Goal: Information Seeking & Learning: Learn about a topic

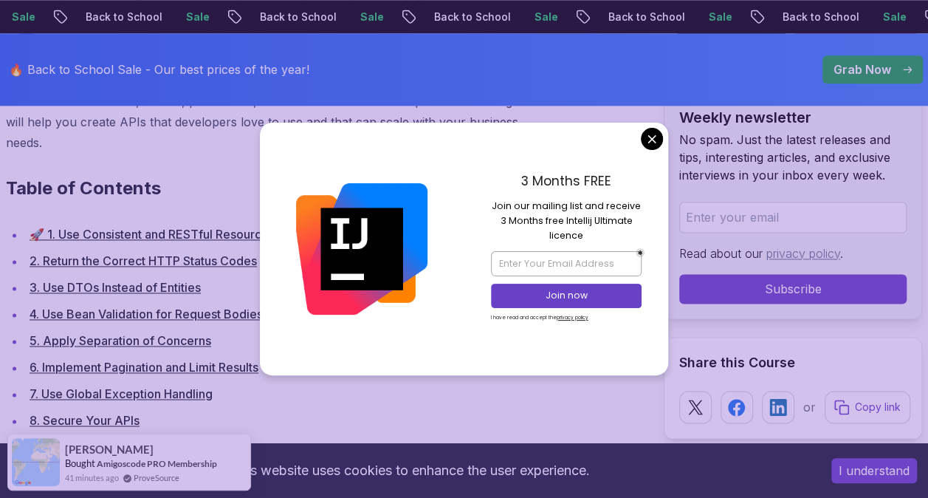
scroll to position [946, 0]
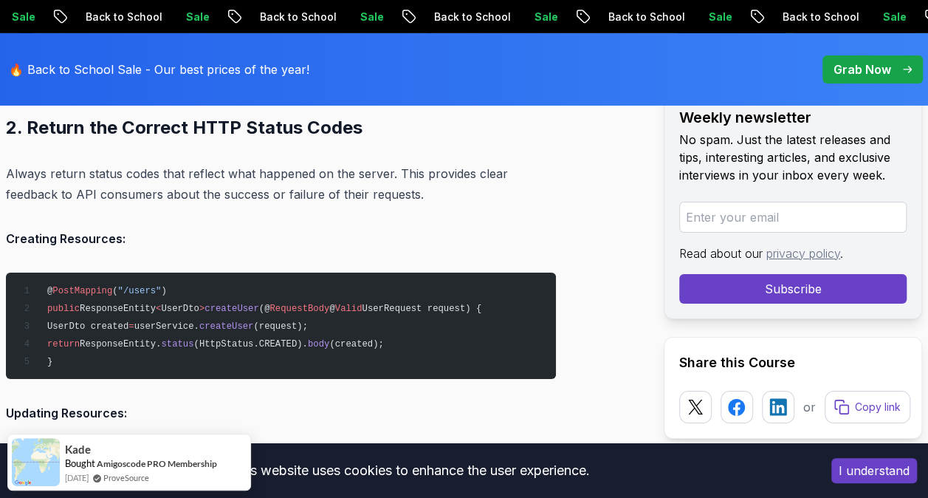
scroll to position [2534, 0]
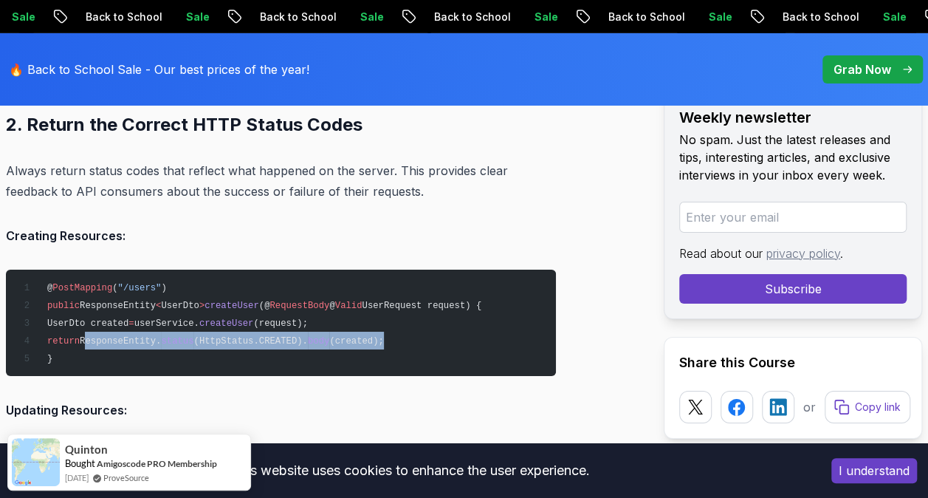
drag, startPoint x: 111, startPoint y: 314, endPoint x: 380, endPoint y: 312, distance: 268.8
click at [380, 336] on span "return ResponseEntity. status (HttpStatus.CREATED). body (created);" at bounding box center [201, 341] width 366 height 10
copy span "ResponseEntity. status (HttpStatus.CREATED). body (created);"
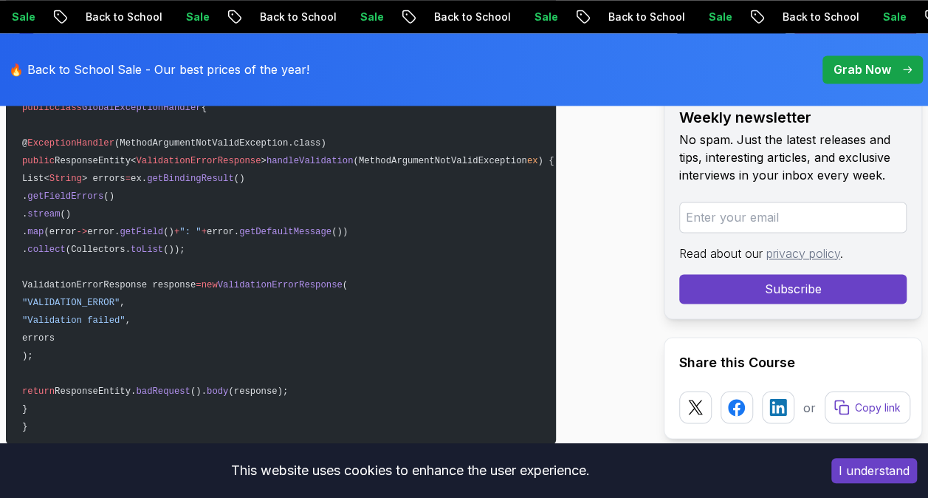
scroll to position [0, 0]
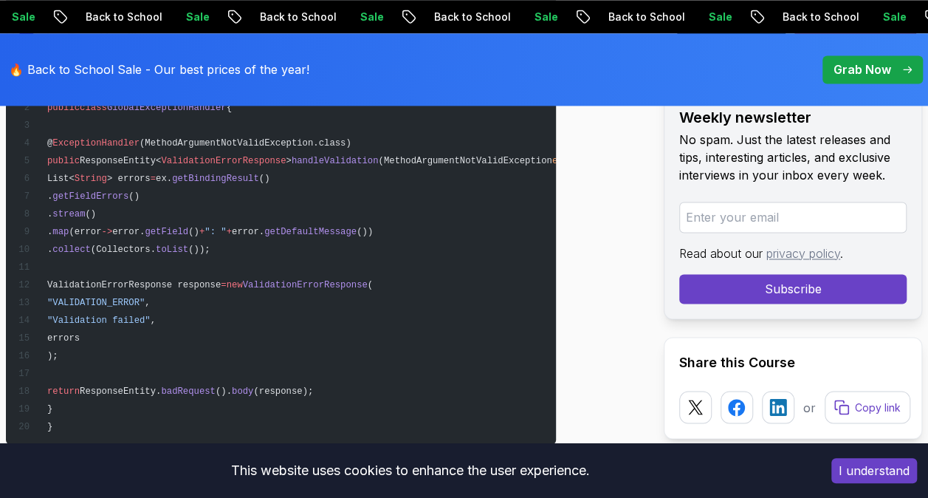
click at [432, 289] on pre "@ ControllerAdvice public class GlobalExceptionHandler { @ ExceptionHandler (Me…" at bounding box center [281, 258] width 550 height 372
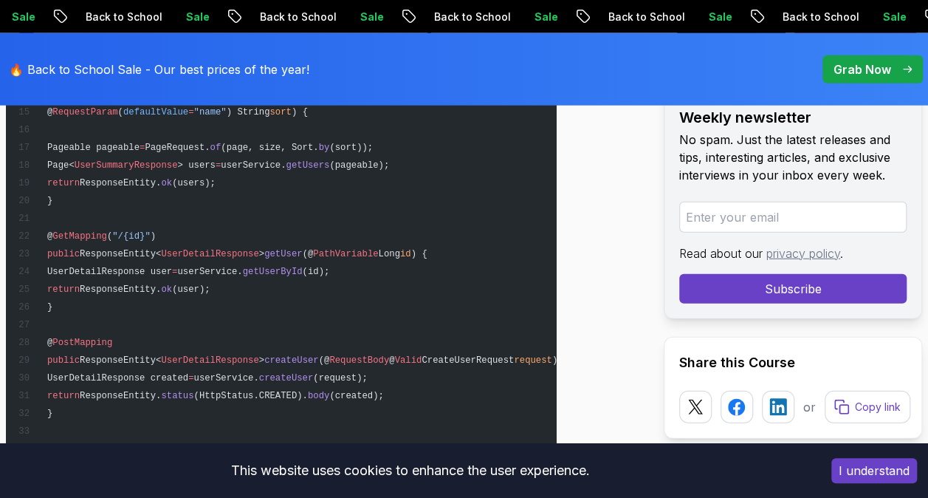
scroll to position [7340, 0]
click at [430, 246] on pre "@ RestController @ RequestMapping ( "/api/v1/users" ) @ Validated public class …" at bounding box center [281, 270] width 550 height 851
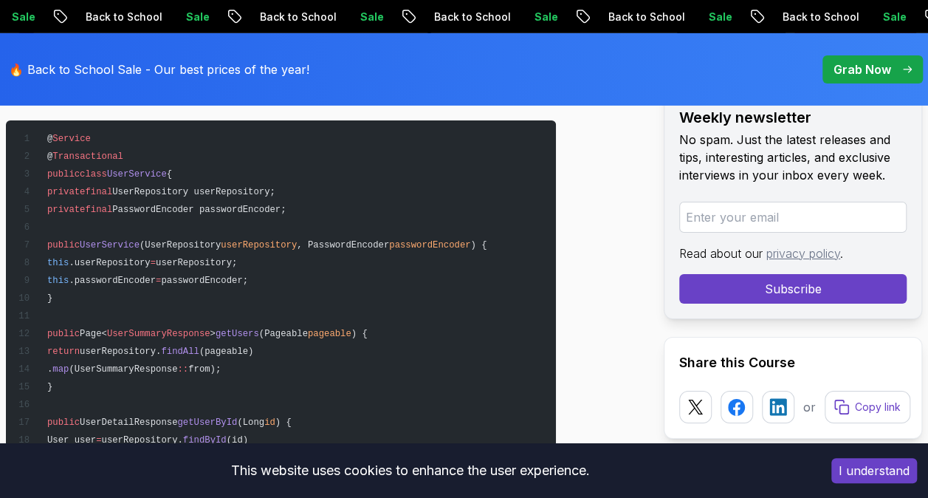
scroll to position [7982, 0]
drag, startPoint x: 425, startPoint y: 252, endPoint x: 412, endPoint y: 262, distance: 16.8
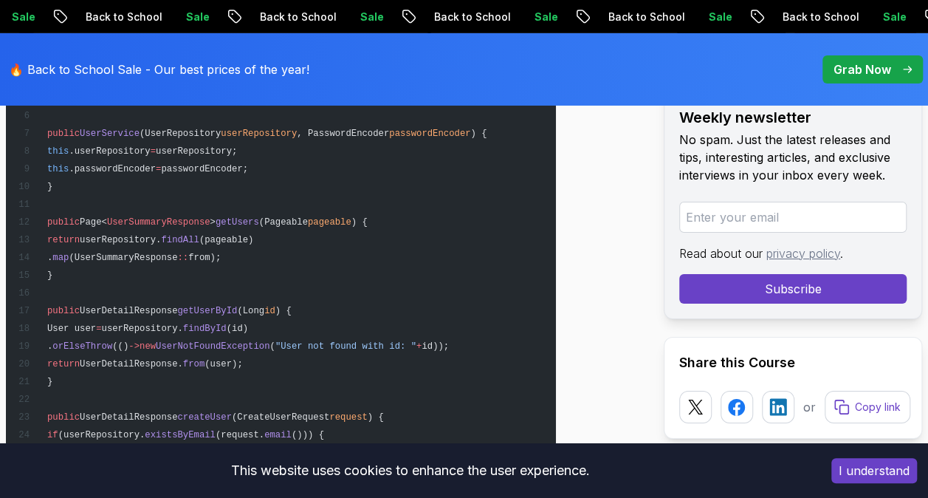
scroll to position [8093, 0]
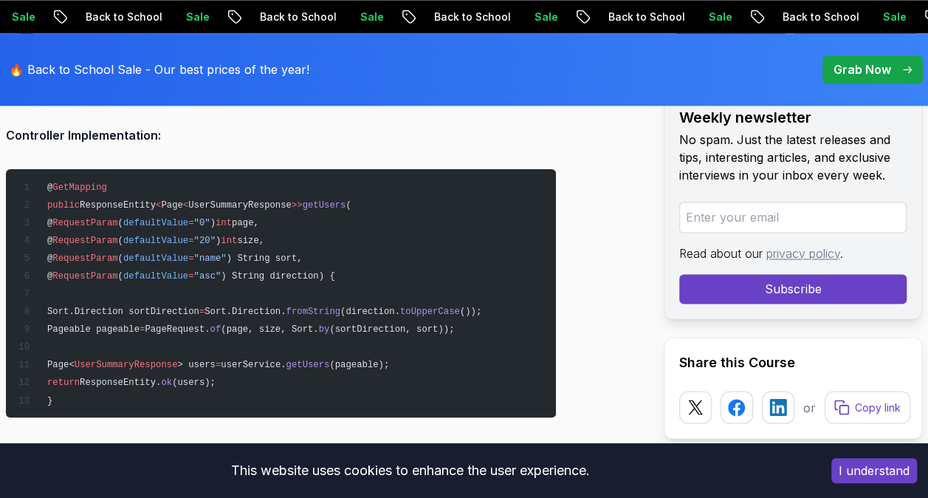
scroll to position [9351, 0]
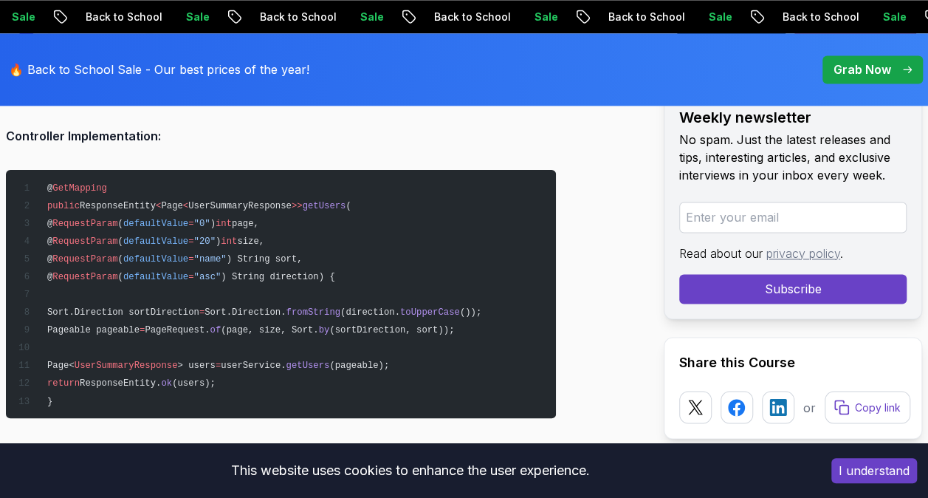
click at [369, 318] on span "(direction." at bounding box center [370, 312] width 60 height 10
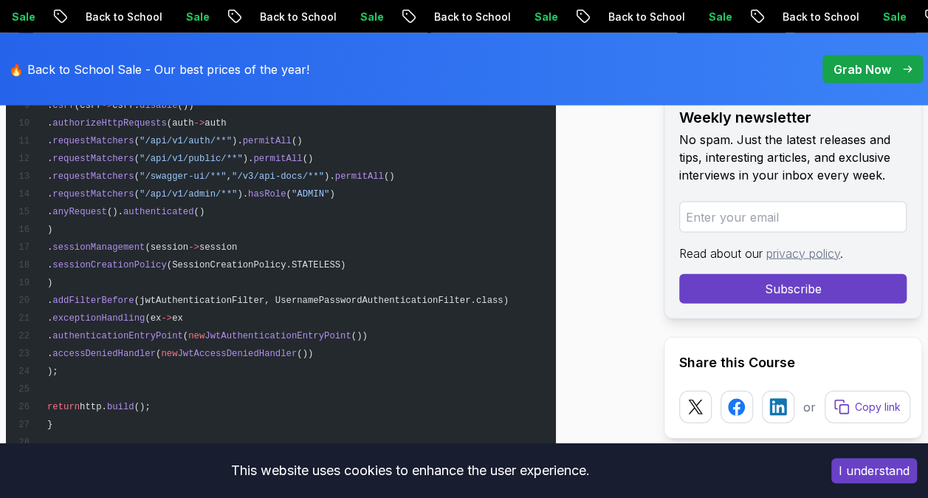
scroll to position [12615, 0]
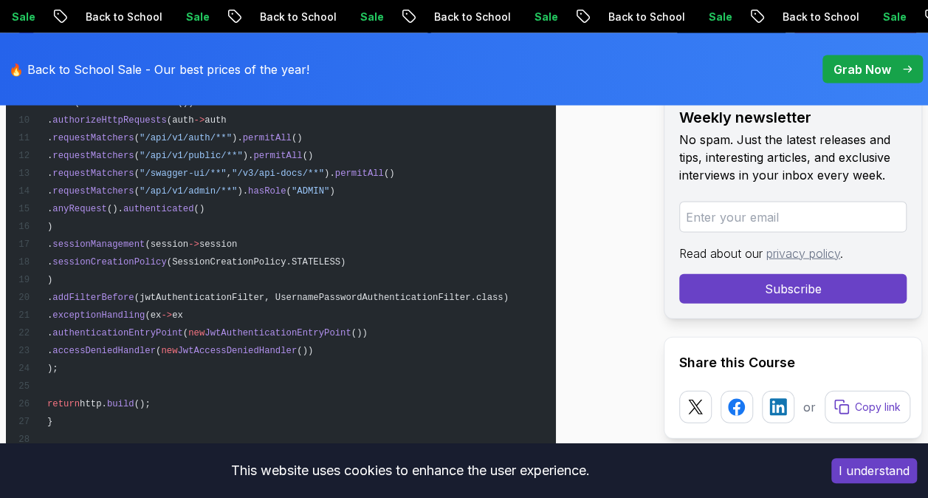
click at [383, 312] on pre "@ Configuration @ EnableWebSecurity @ EnableMethodSecurity public class Securit…" at bounding box center [281, 243] width 550 height 603
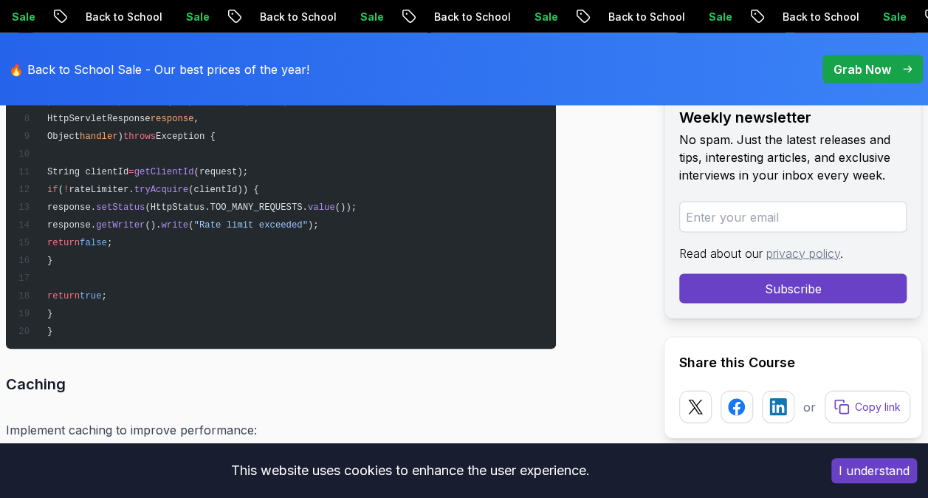
scroll to position [18101, 0]
